Goal: Task Accomplishment & Management: Use online tool/utility

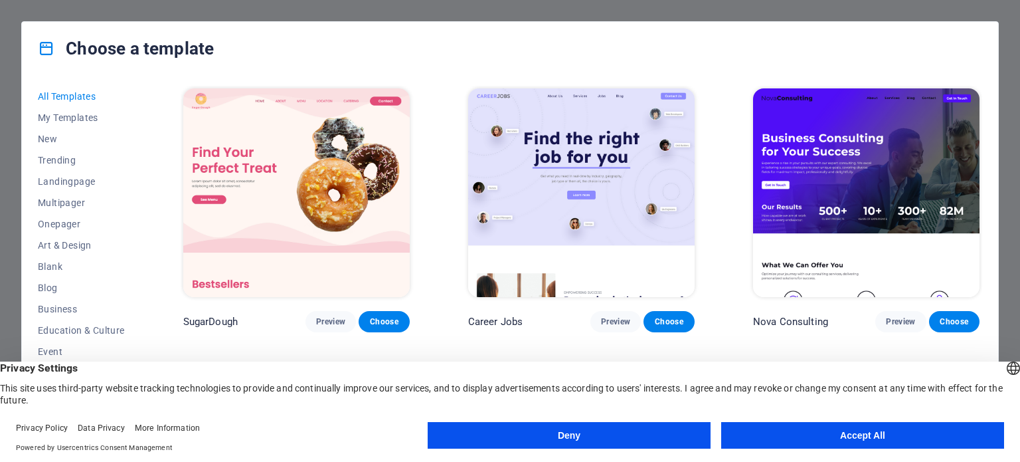
click at [855, 434] on button "Accept All" at bounding box center [862, 435] width 283 height 27
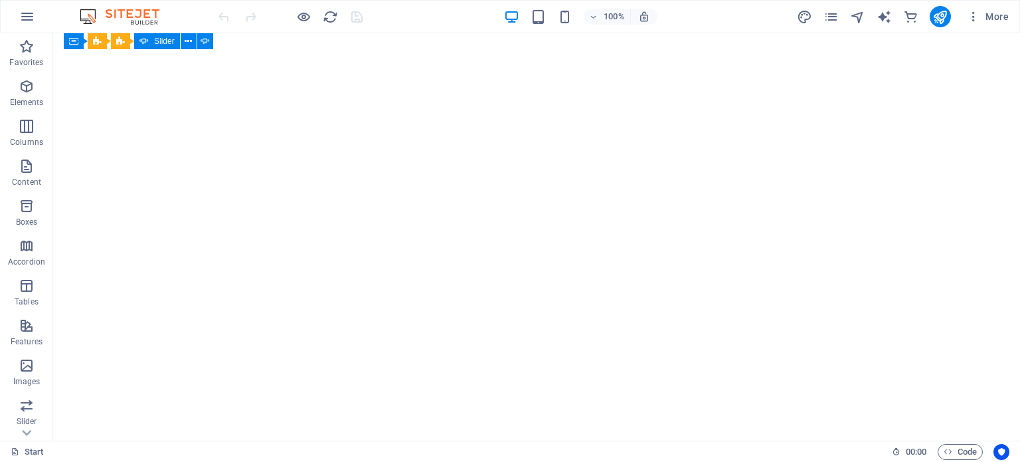
click at [359, 15] on div at bounding box center [290, 16] width 149 height 21
click at [971, 18] on icon "button" at bounding box center [973, 16] width 13 height 13
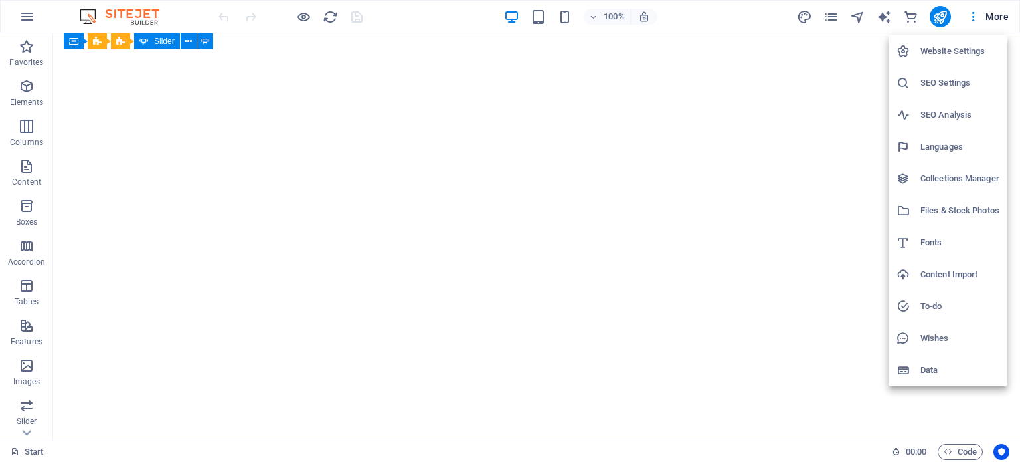
click at [446, 21] on div at bounding box center [510, 231] width 1020 height 462
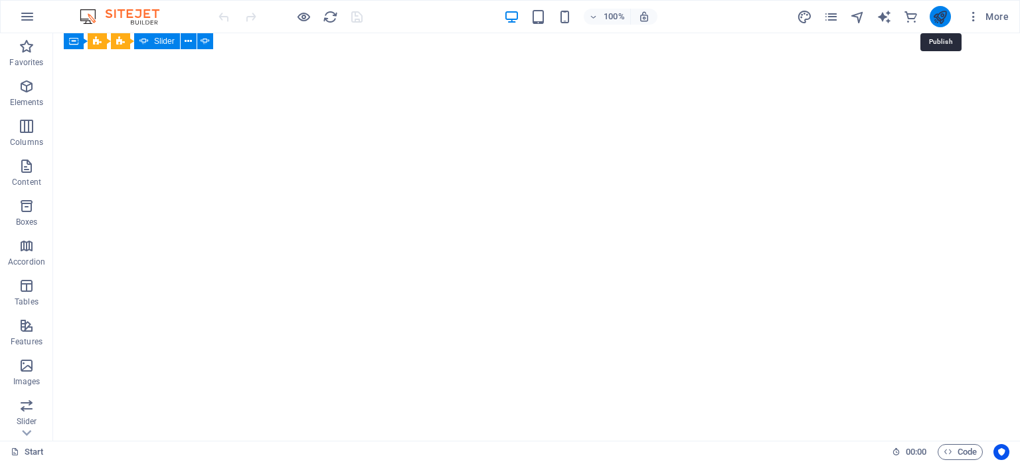
click at [944, 20] on icon "publish" at bounding box center [940, 16] width 15 height 15
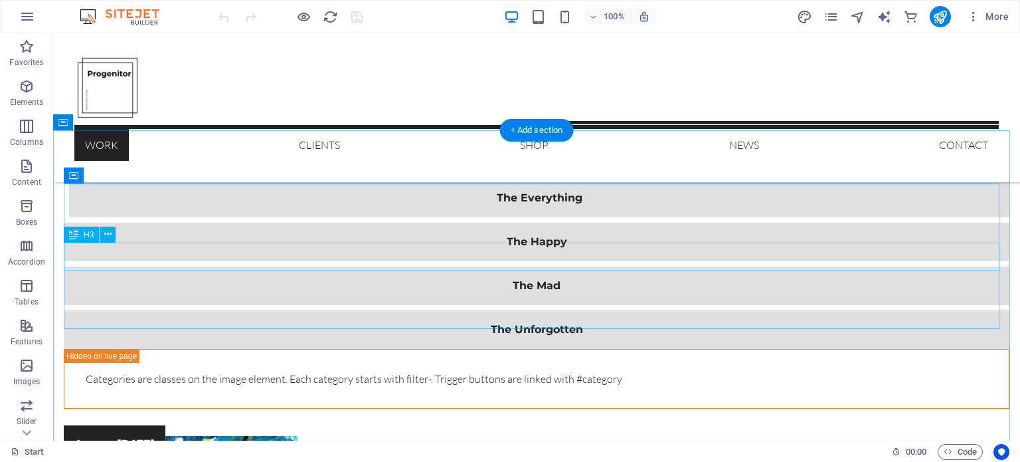
scroll to position [1629, 0]
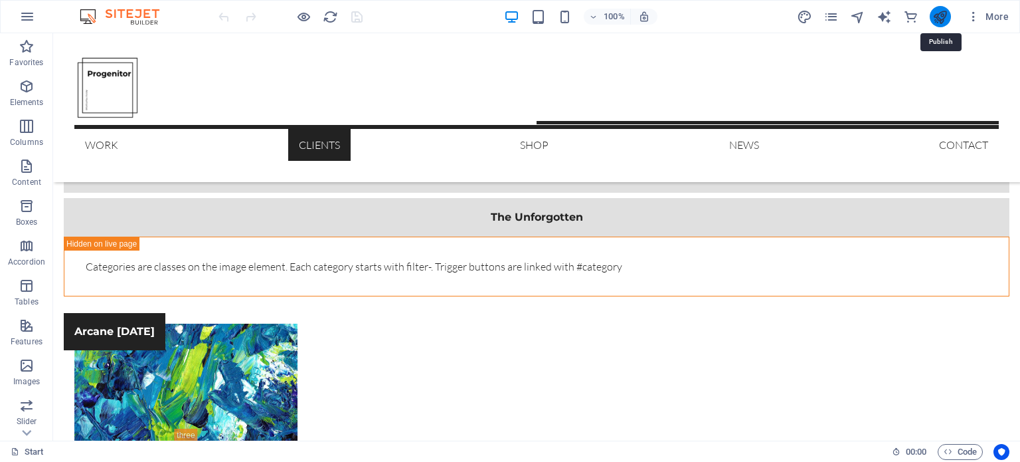
click at [935, 9] on icon "publish" at bounding box center [940, 16] width 15 height 15
